Goal: Participate in discussion: Engage in conversation with other users on a specific topic

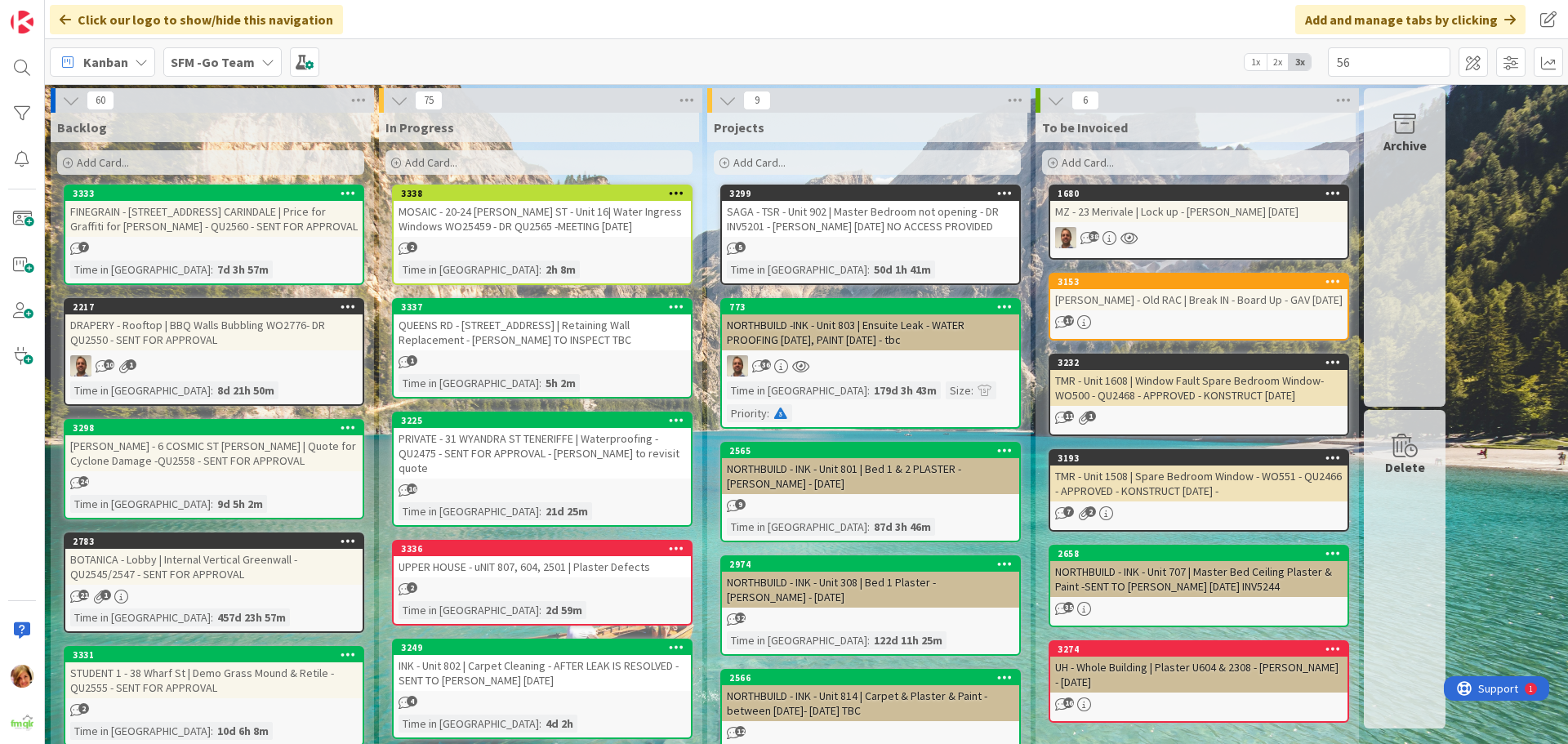
type input "56"
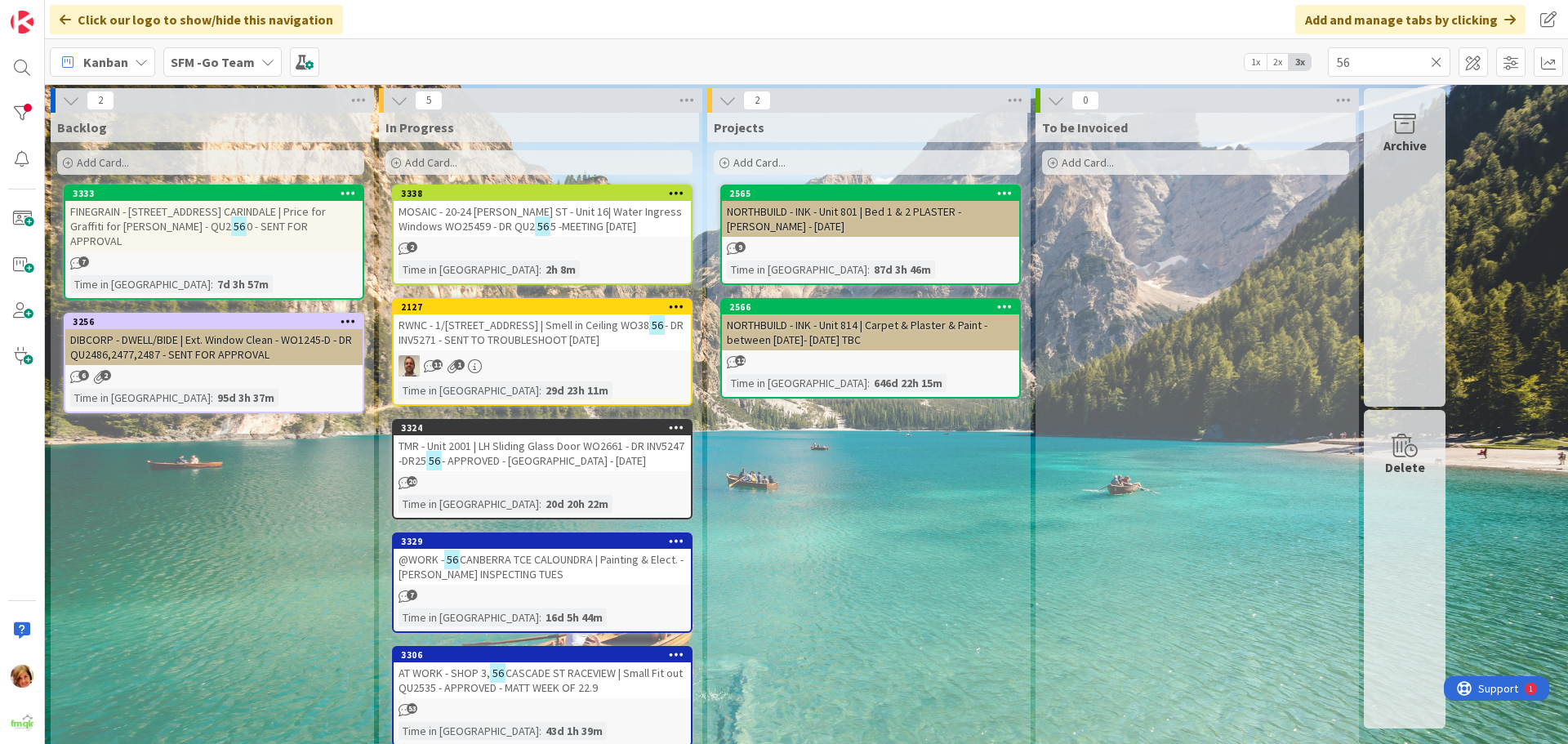
scroll to position [23, 0]
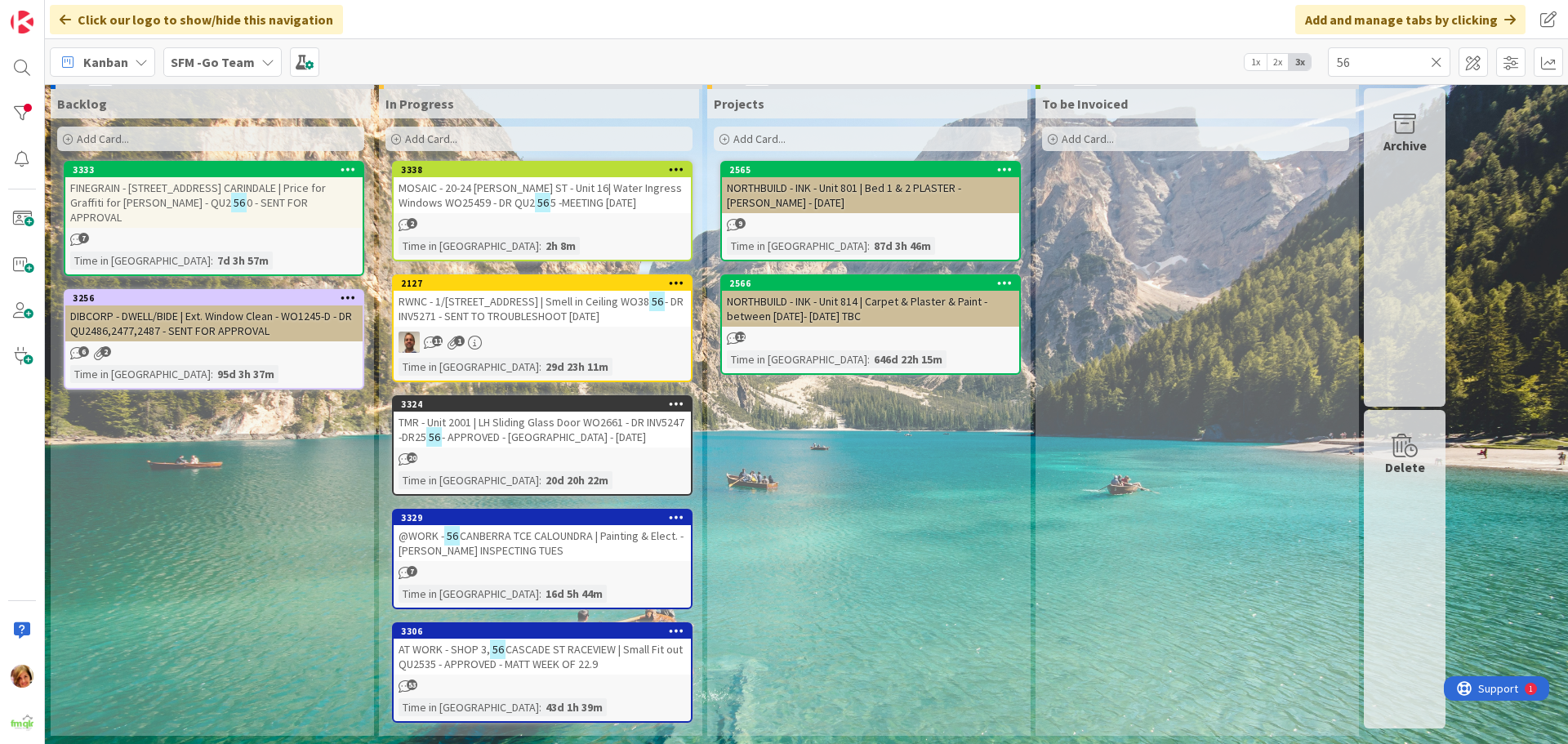
click at [532, 651] on span "CASCADE ST RACEVIEW | Small Fit out QU2535 - APPROVED - MATT WEEK OF 22.9" at bounding box center [540, 656] width 284 height 29
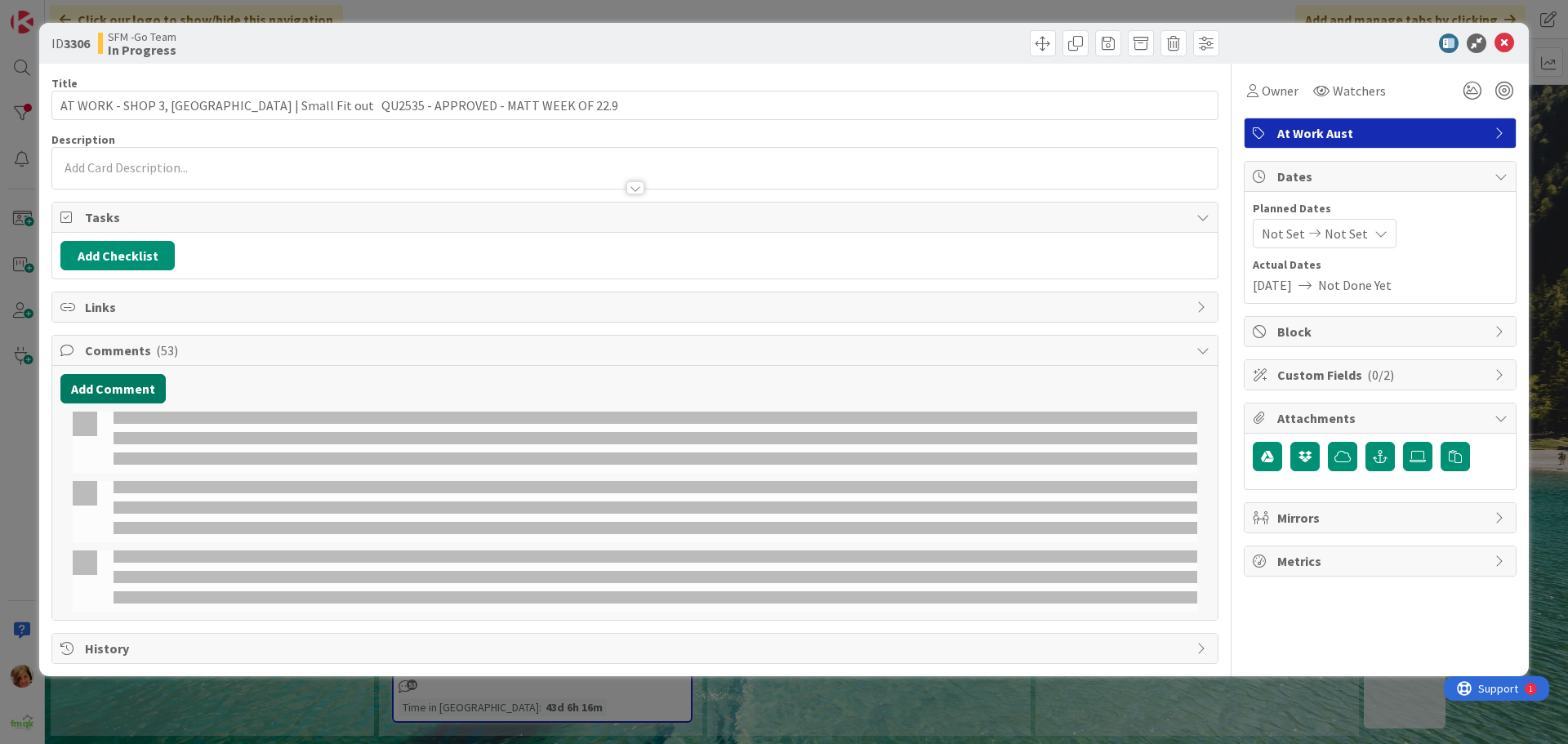
click at [115, 390] on button "Add Comment" at bounding box center [113, 388] width 106 height 29
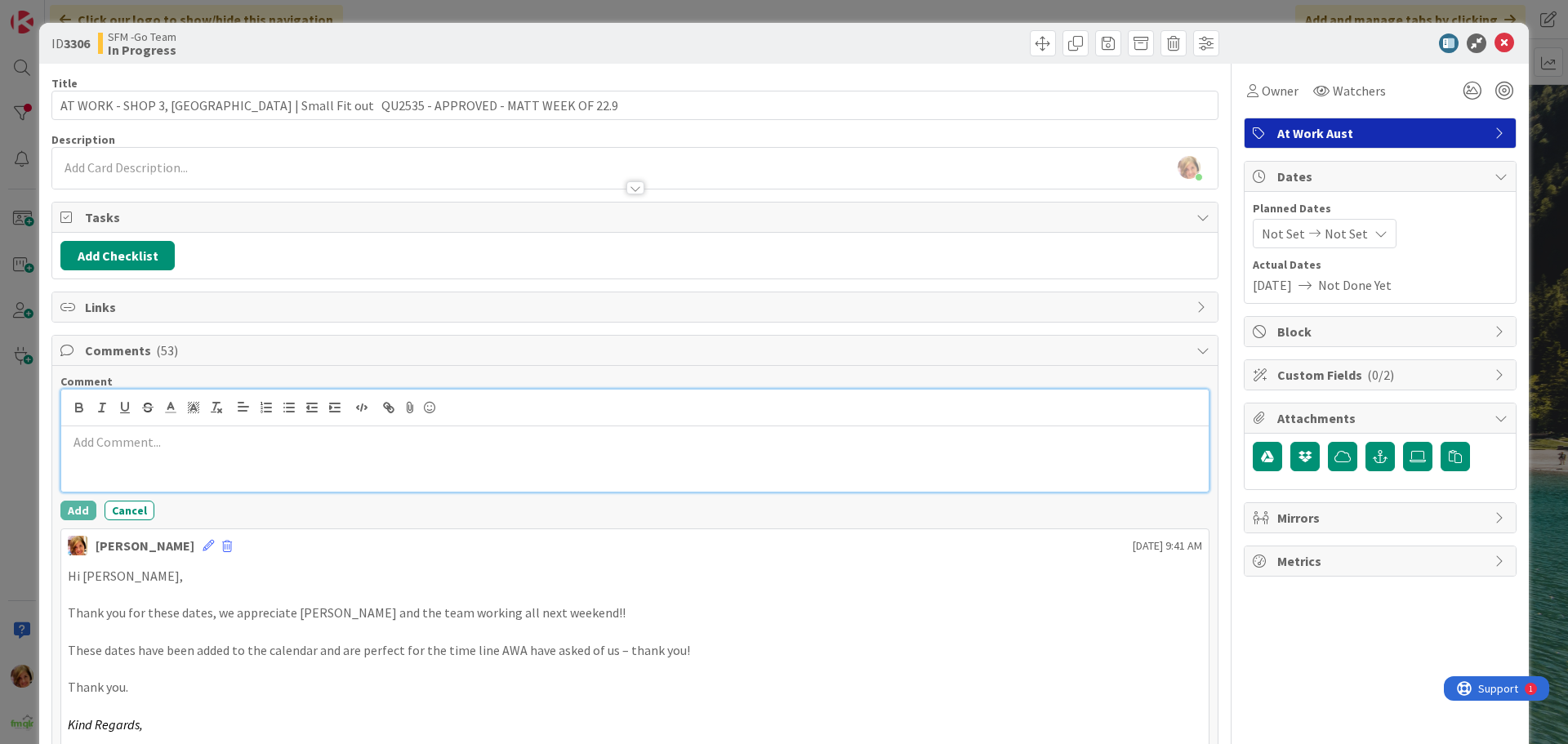
click at [220, 449] on p at bounding box center [634, 442] width 1134 height 19
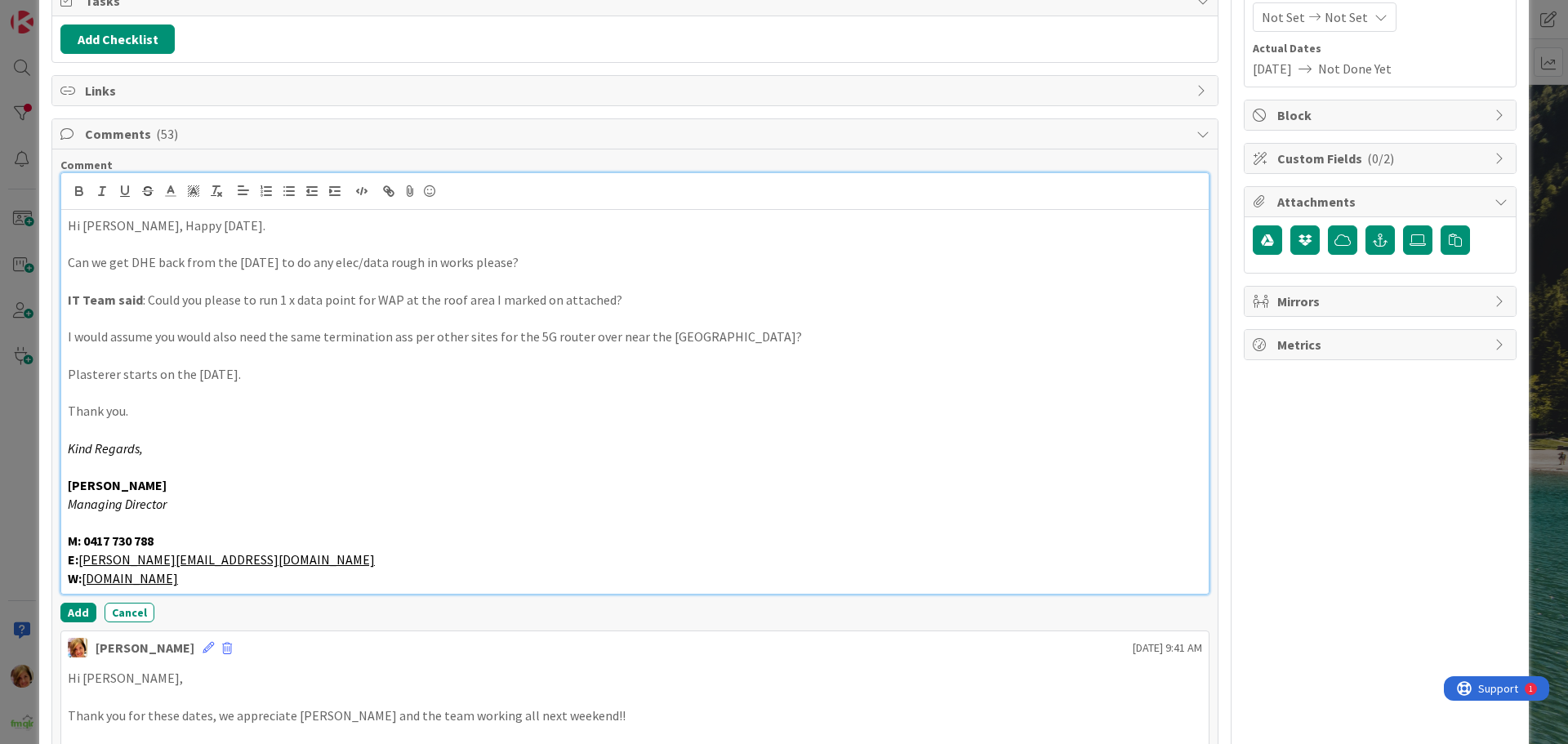
scroll to position [467, 0]
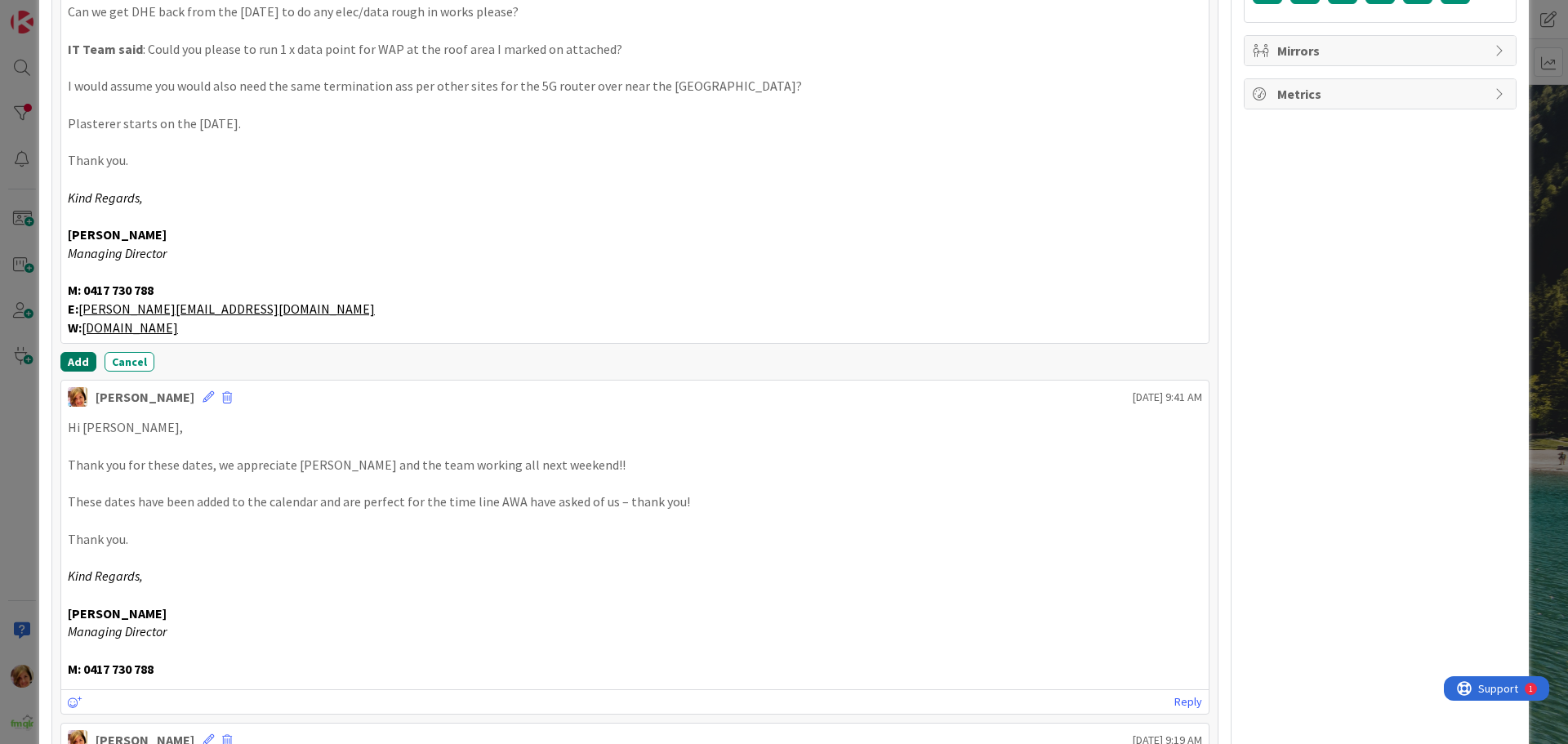
click at [77, 358] on button "Add" at bounding box center [79, 361] width 36 height 20
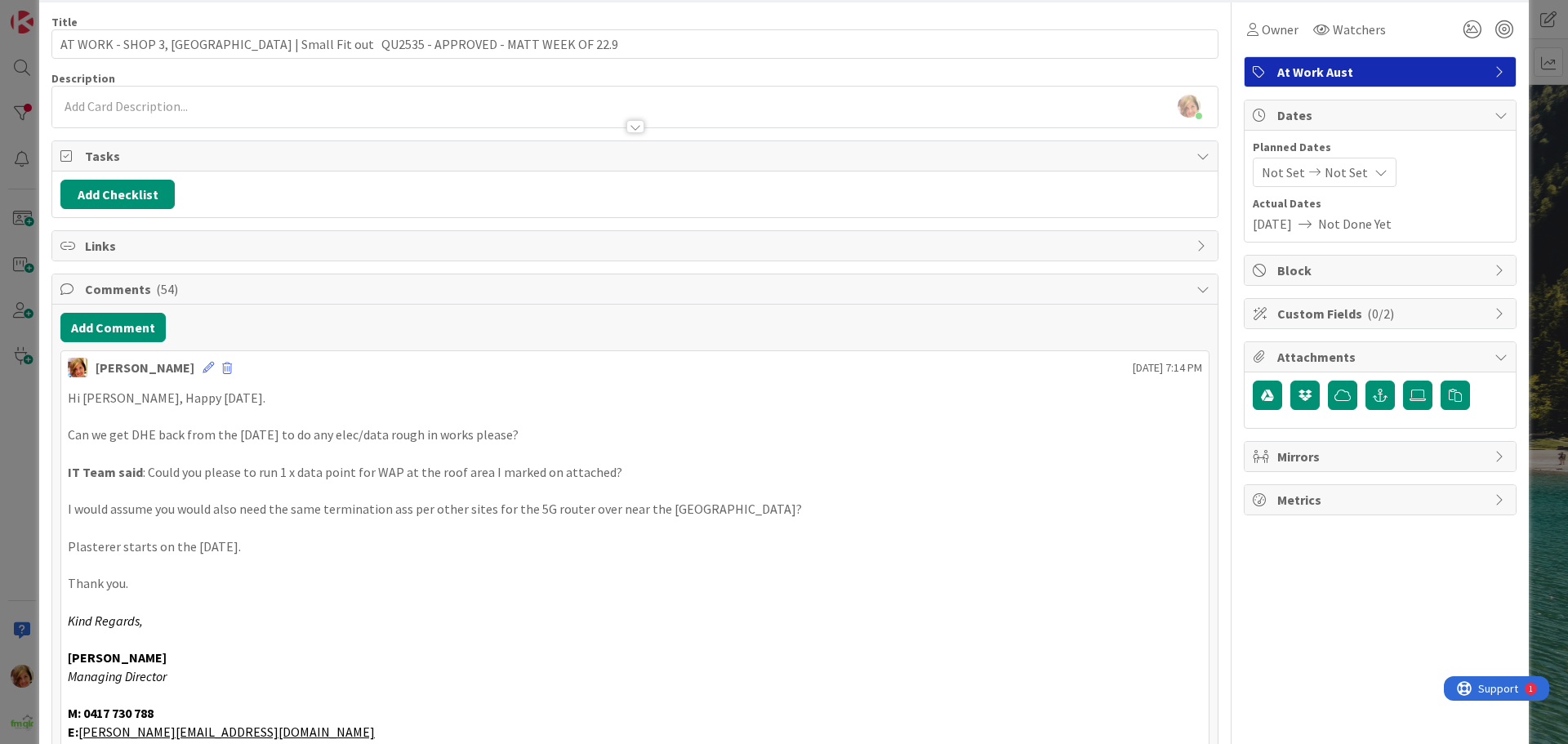
scroll to position [0, 0]
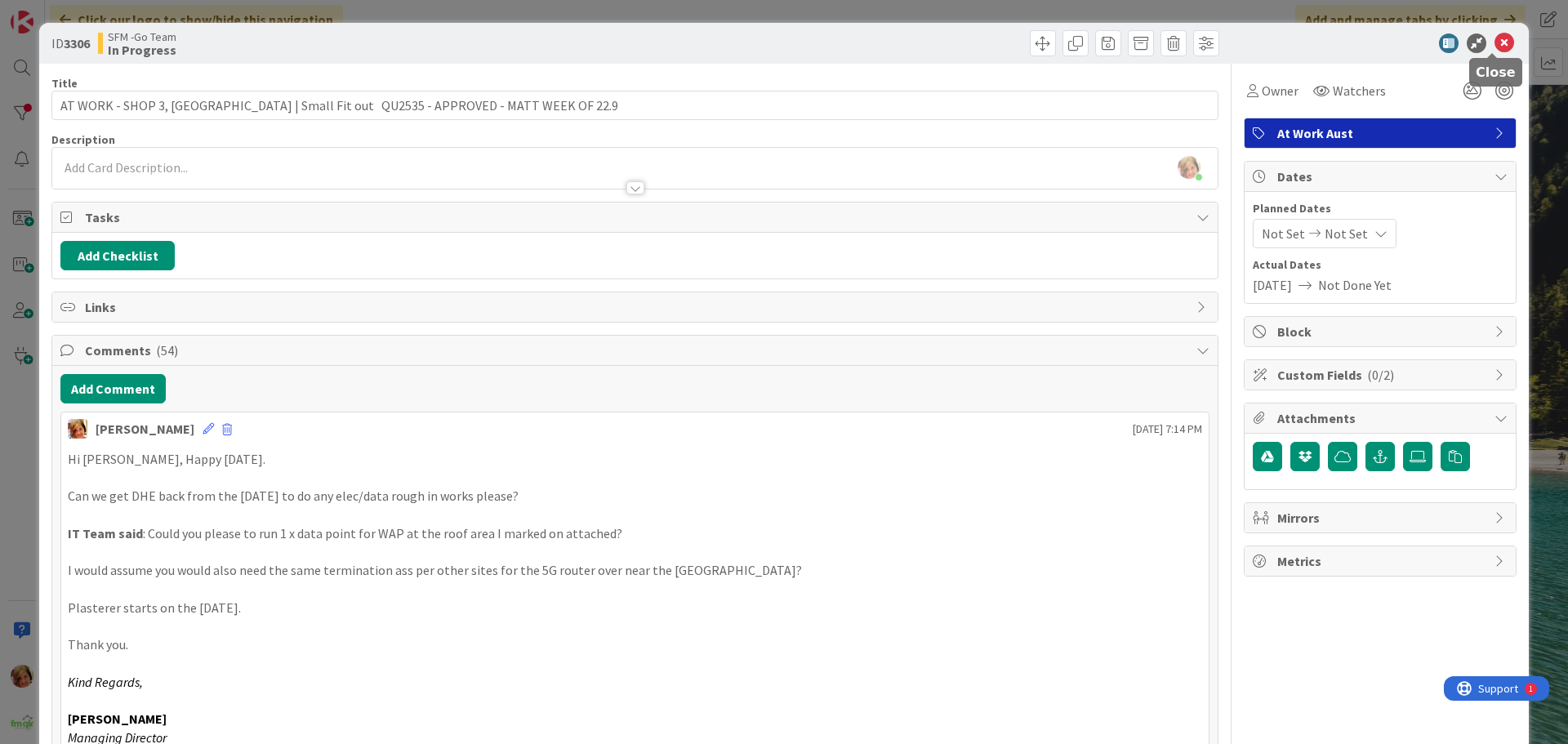
drag, startPoint x: 1493, startPoint y: 39, endPoint x: 1453, endPoint y: 47, distance: 40.8
click at [1494, 39] on icon at bounding box center [1503, 43] width 20 height 20
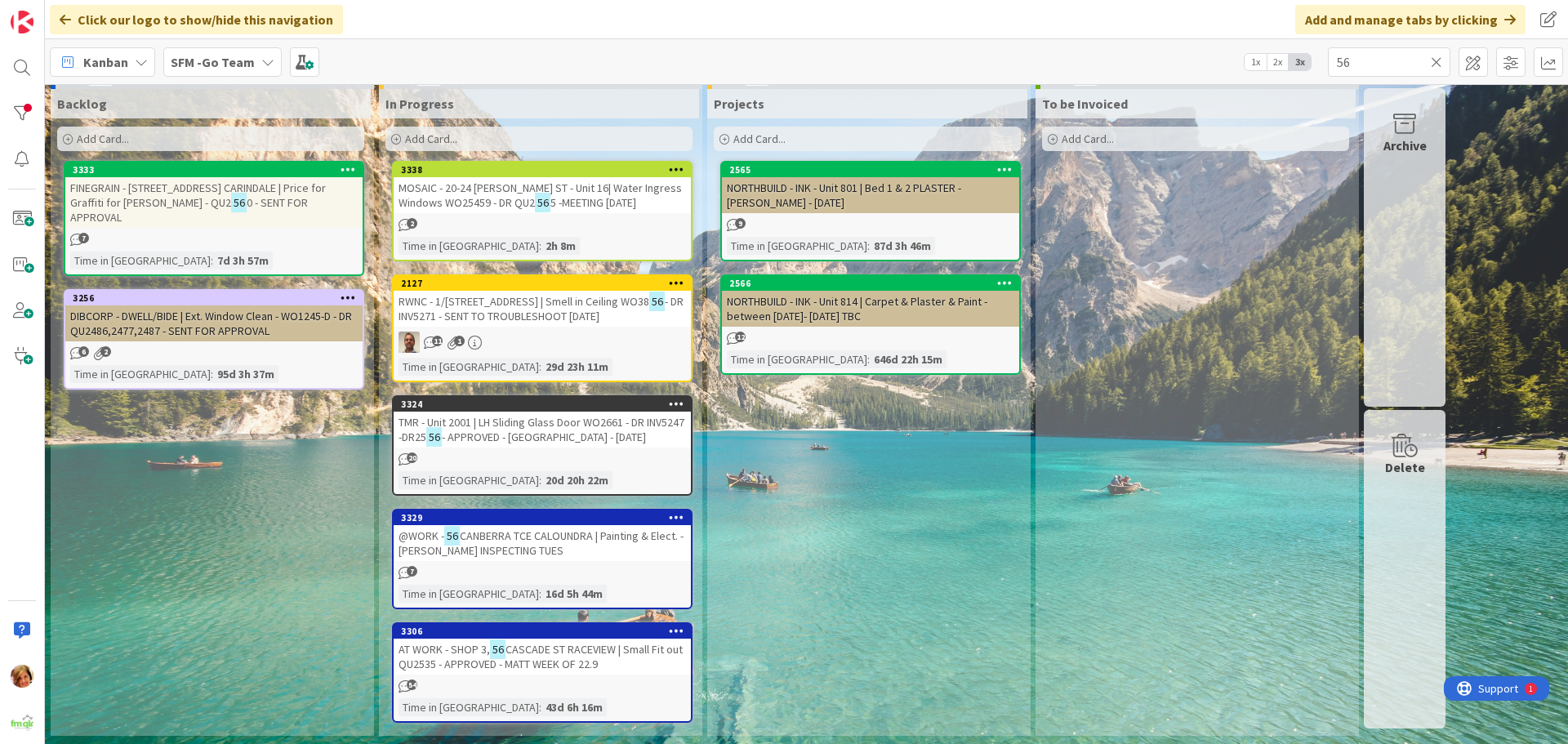
click at [1435, 64] on icon at bounding box center [1436, 63] width 11 height 15
click at [1435, 61] on input "text" at bounding box center [1388, 62] width 122 height 29
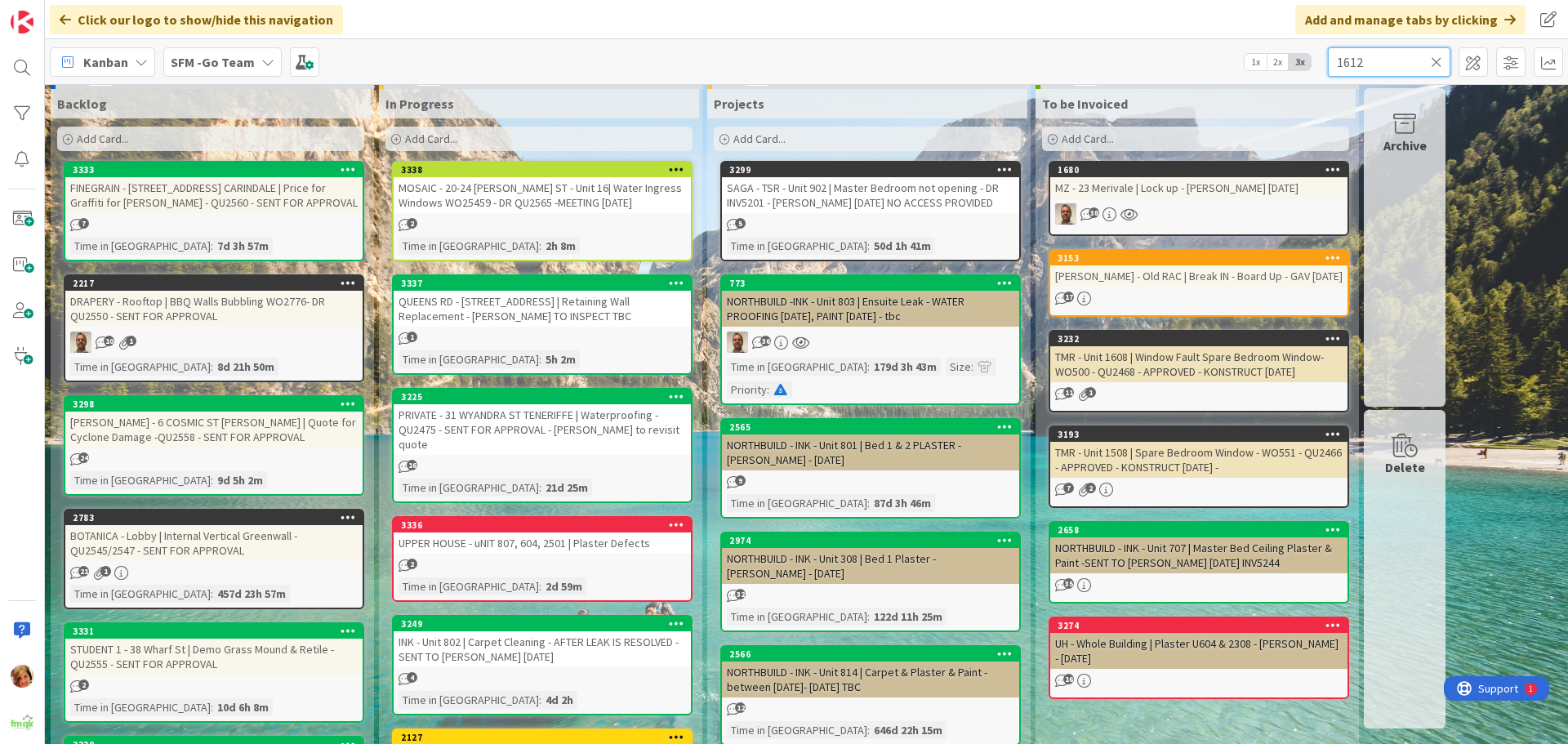
type input "1612"
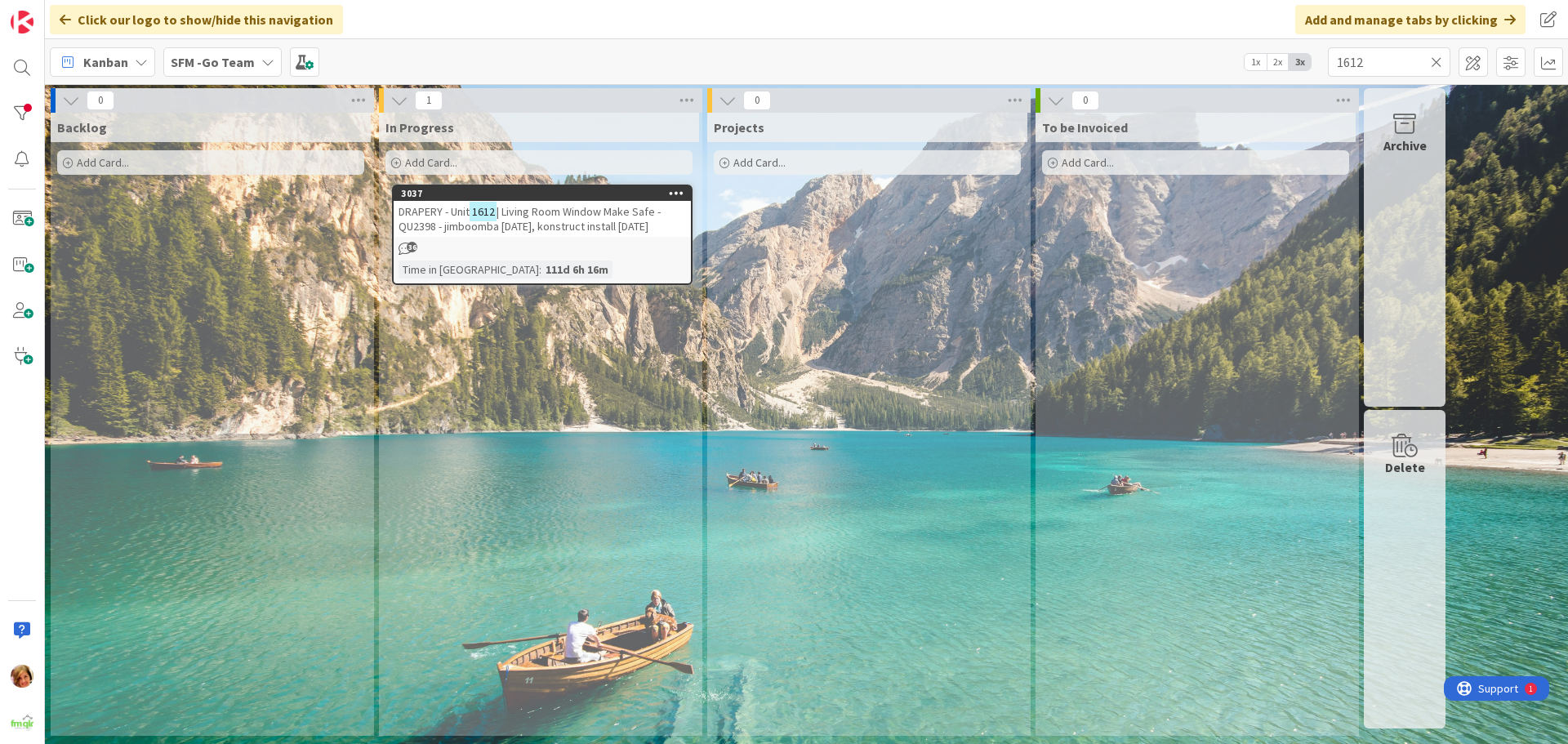
click at [590, 220] on span "| Living Room Window Make Safe - QU2398 - jimboomba [DATE], konstruct install […" at bounding box center [529, 218] width 262 height 29
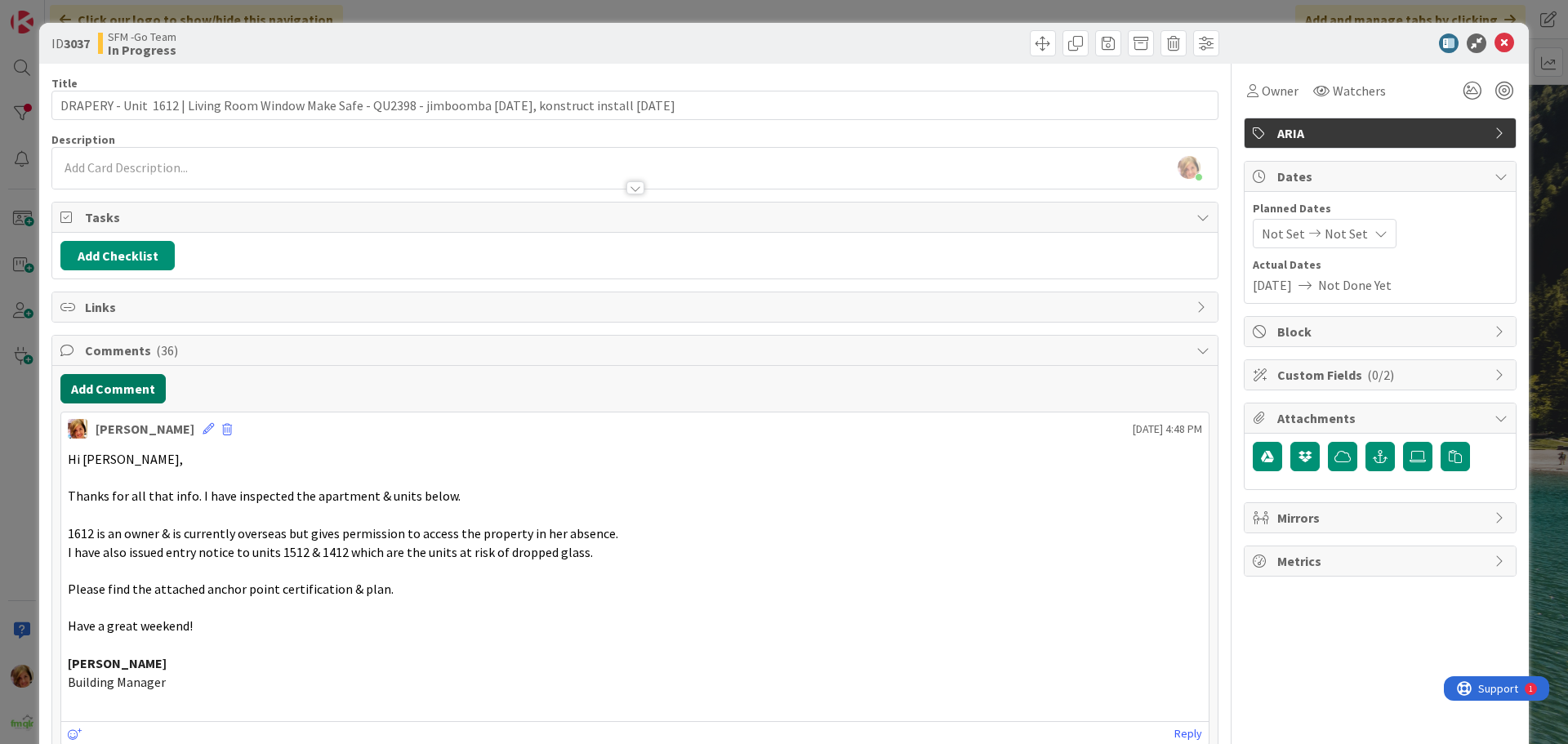
click at [114, 387] on button "Add Comment" at bounding box center [113, 388] width 106 height 29
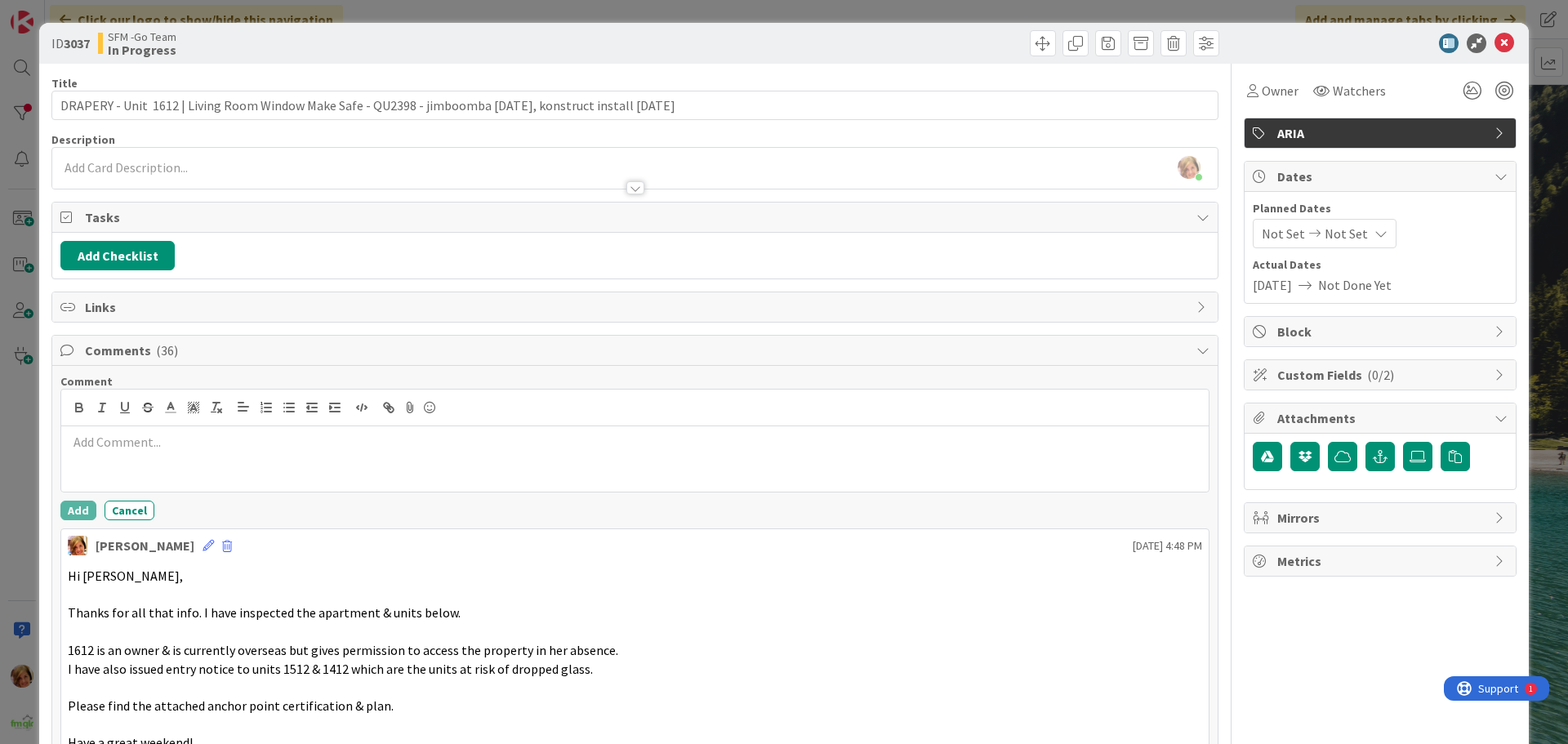
click at [162, 467] on div at bounding box center [635, 459] width 1147 height 65
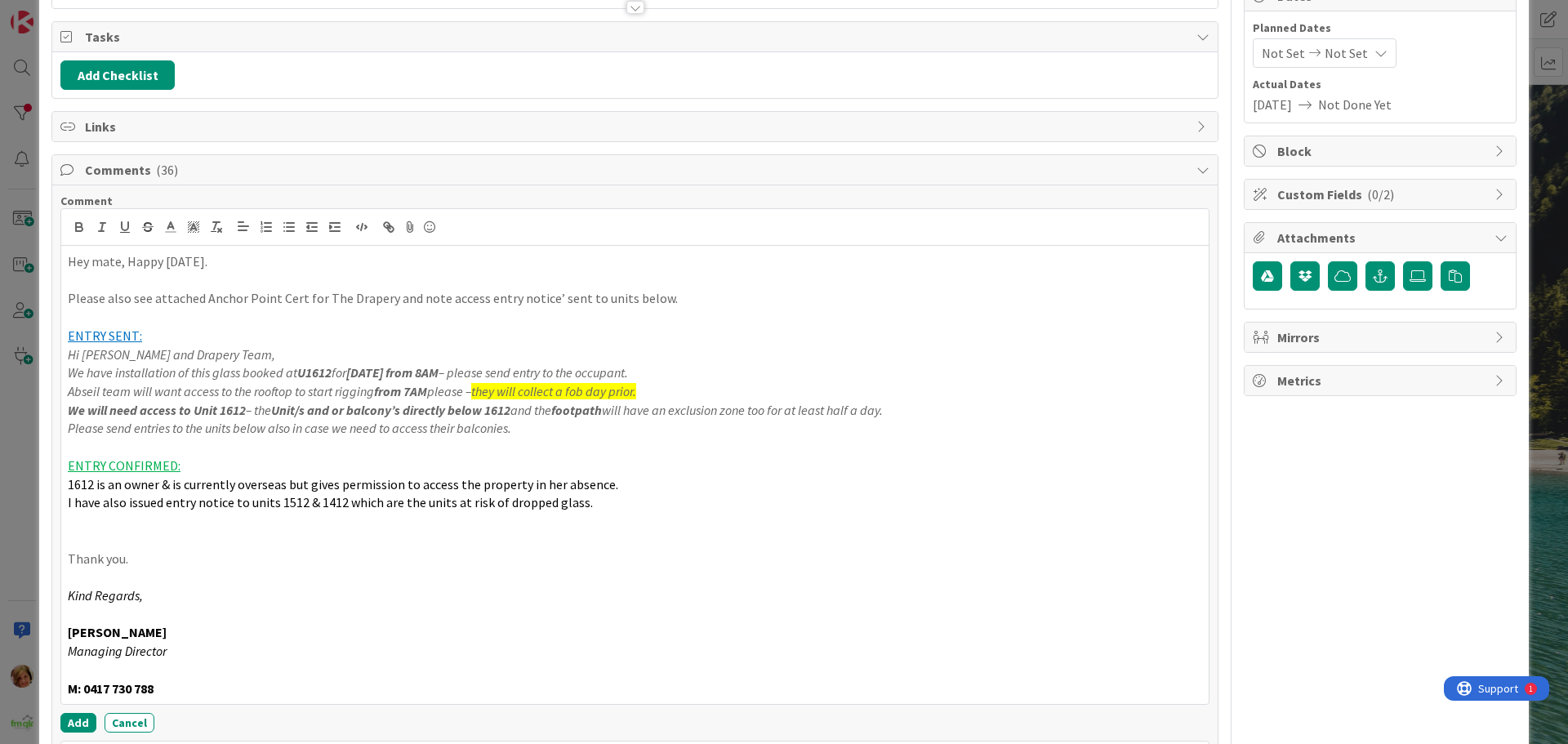
scroll to position [296, 0]
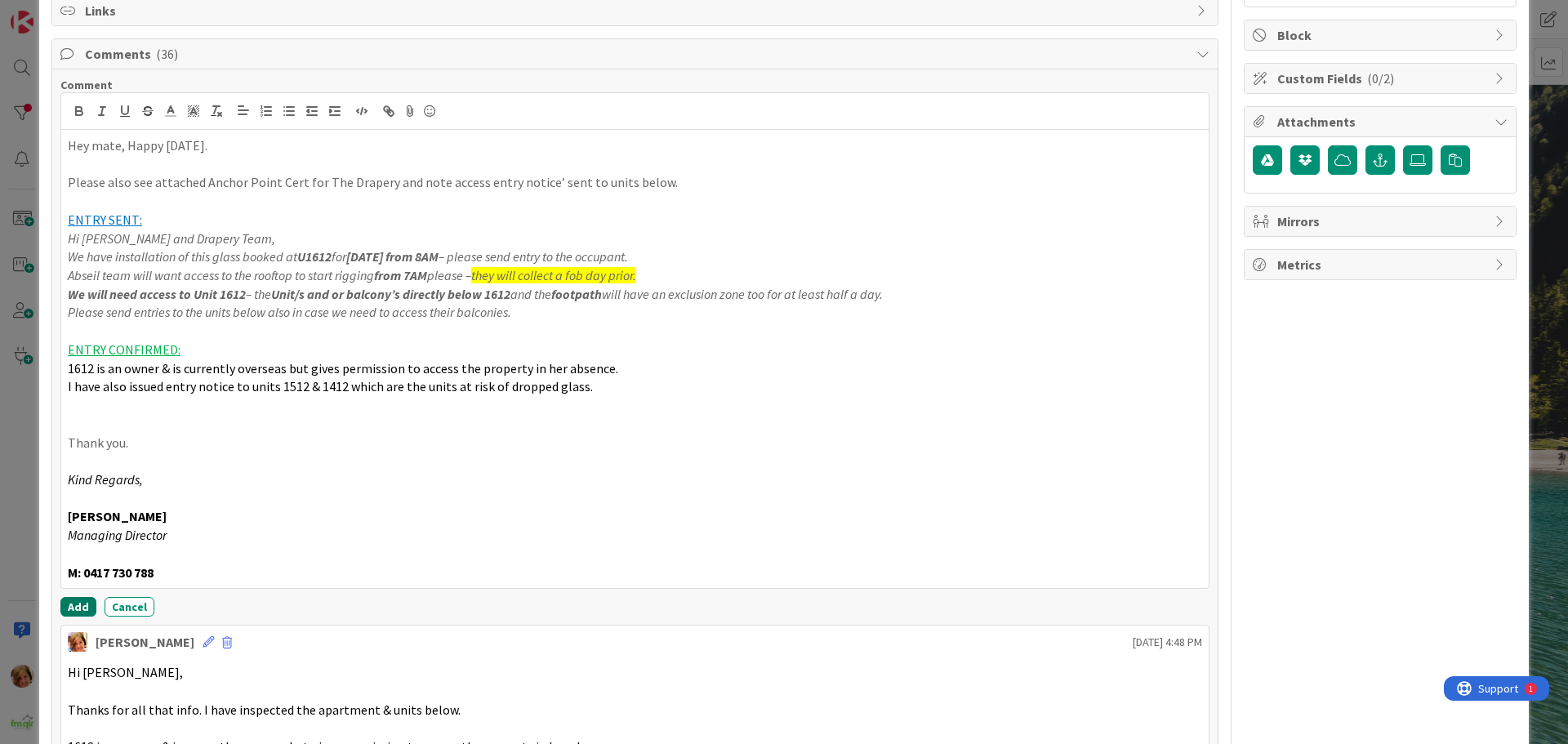
click at [76, 603] on button "Add" at bounding box center [79, 606] width 36 height 20
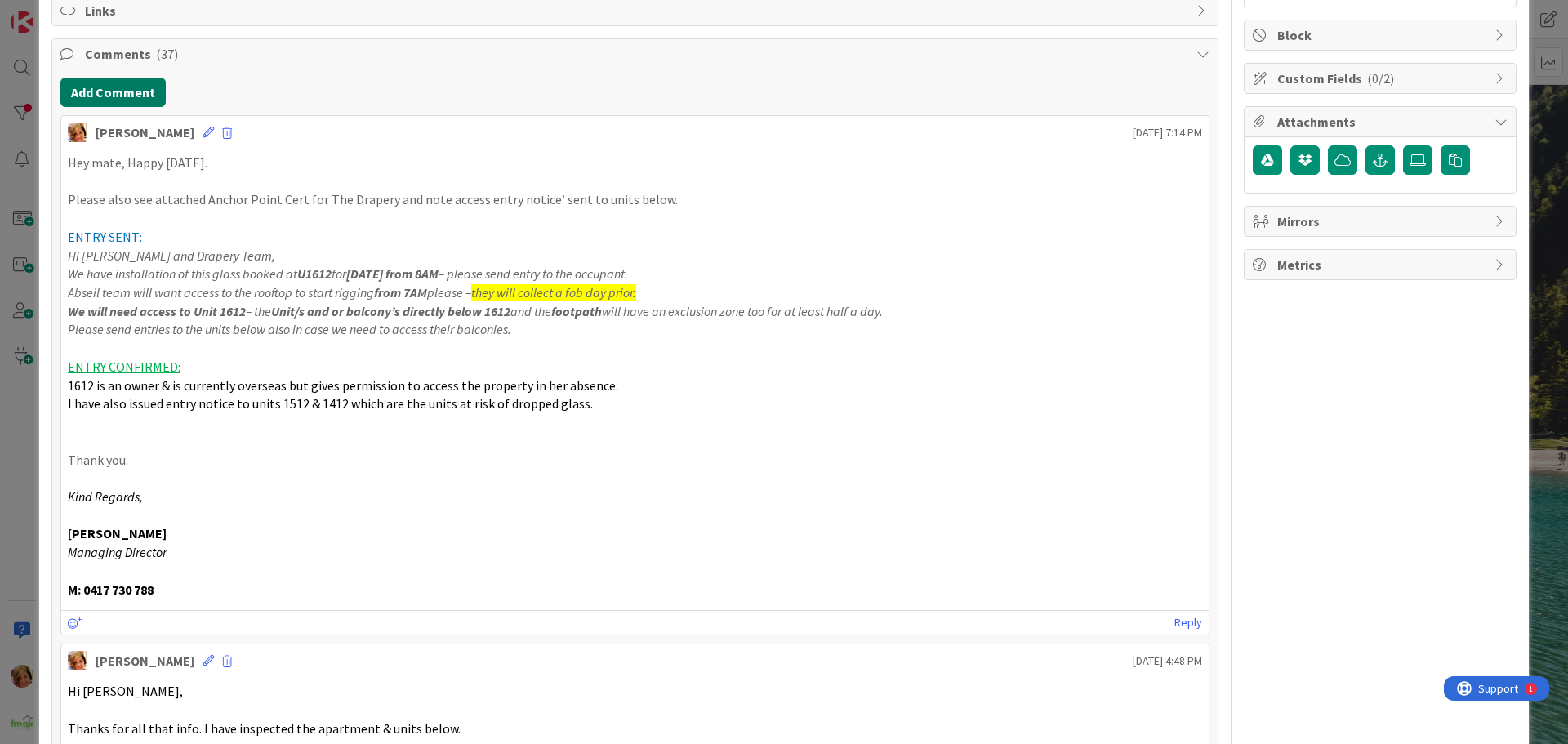
click at [116, 87] on button "Add Comment" at bounding box center [113, 92] width 106 height 29
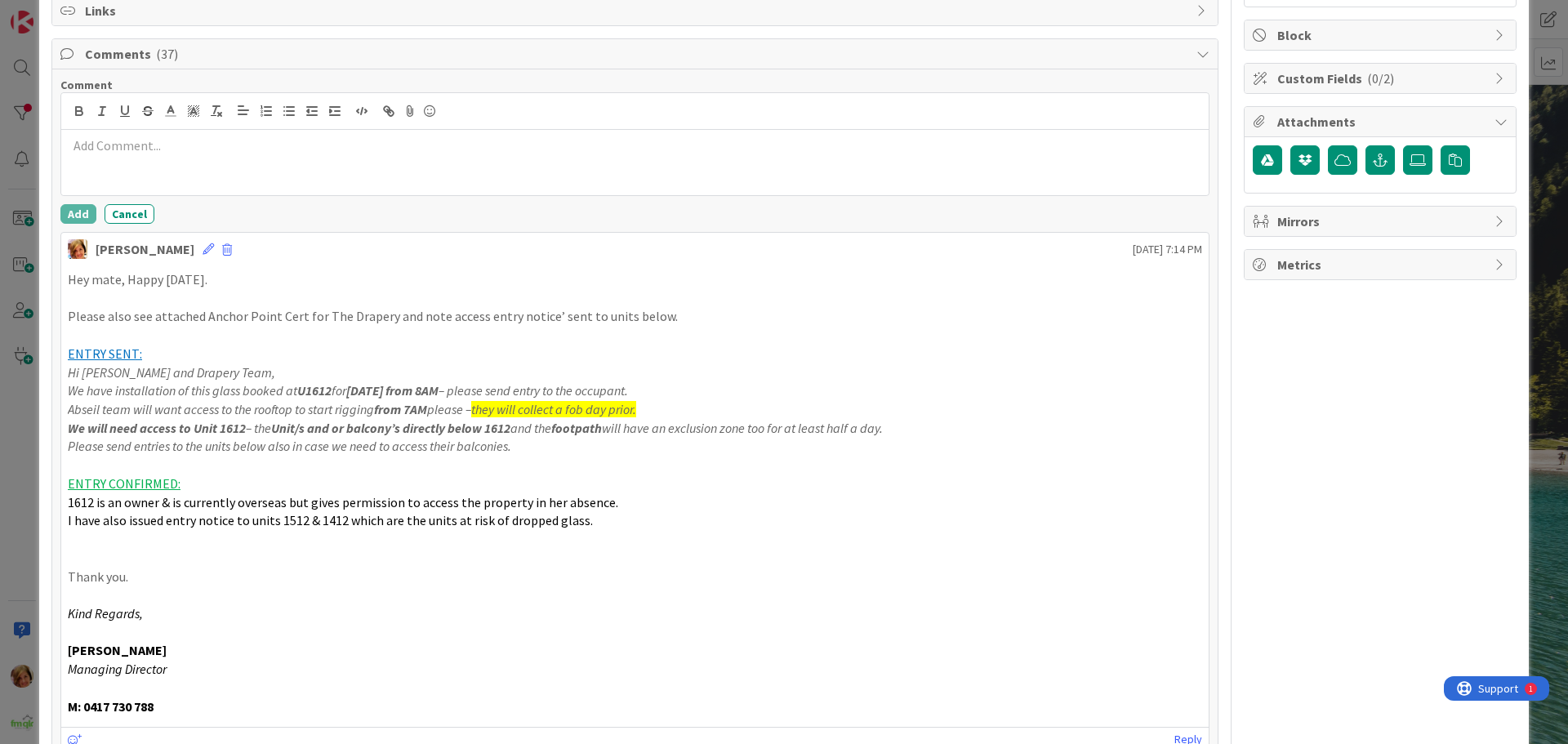
click at [178, 174] on div at bounding box center [635, 163] width 1147 height 65
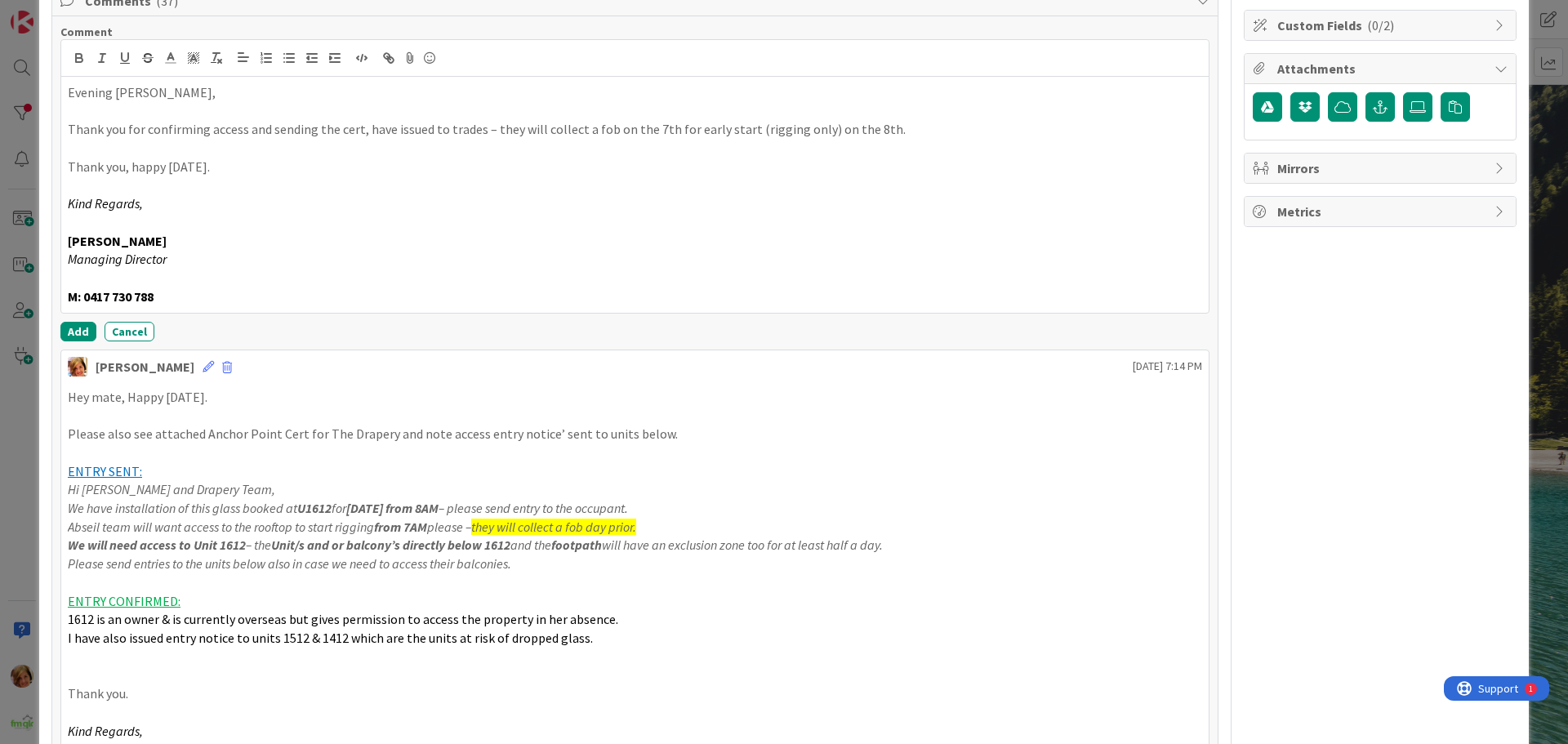
scroll to position [378, 0]
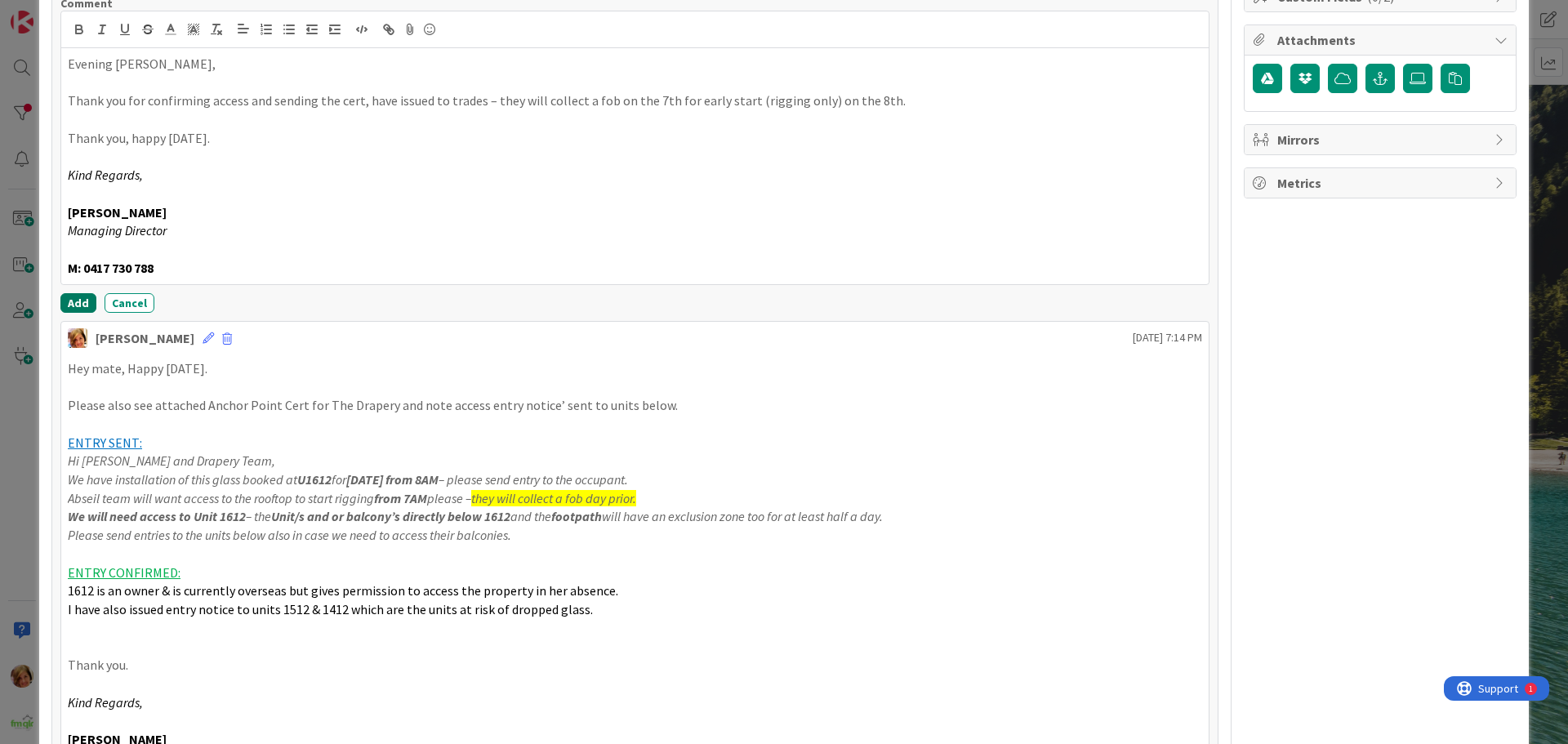
click at [67, 306] on button "Add" at bounding box center [79, 303] width 36 height 20
